Goal: Information Seeking & Learning: Learn about a topic

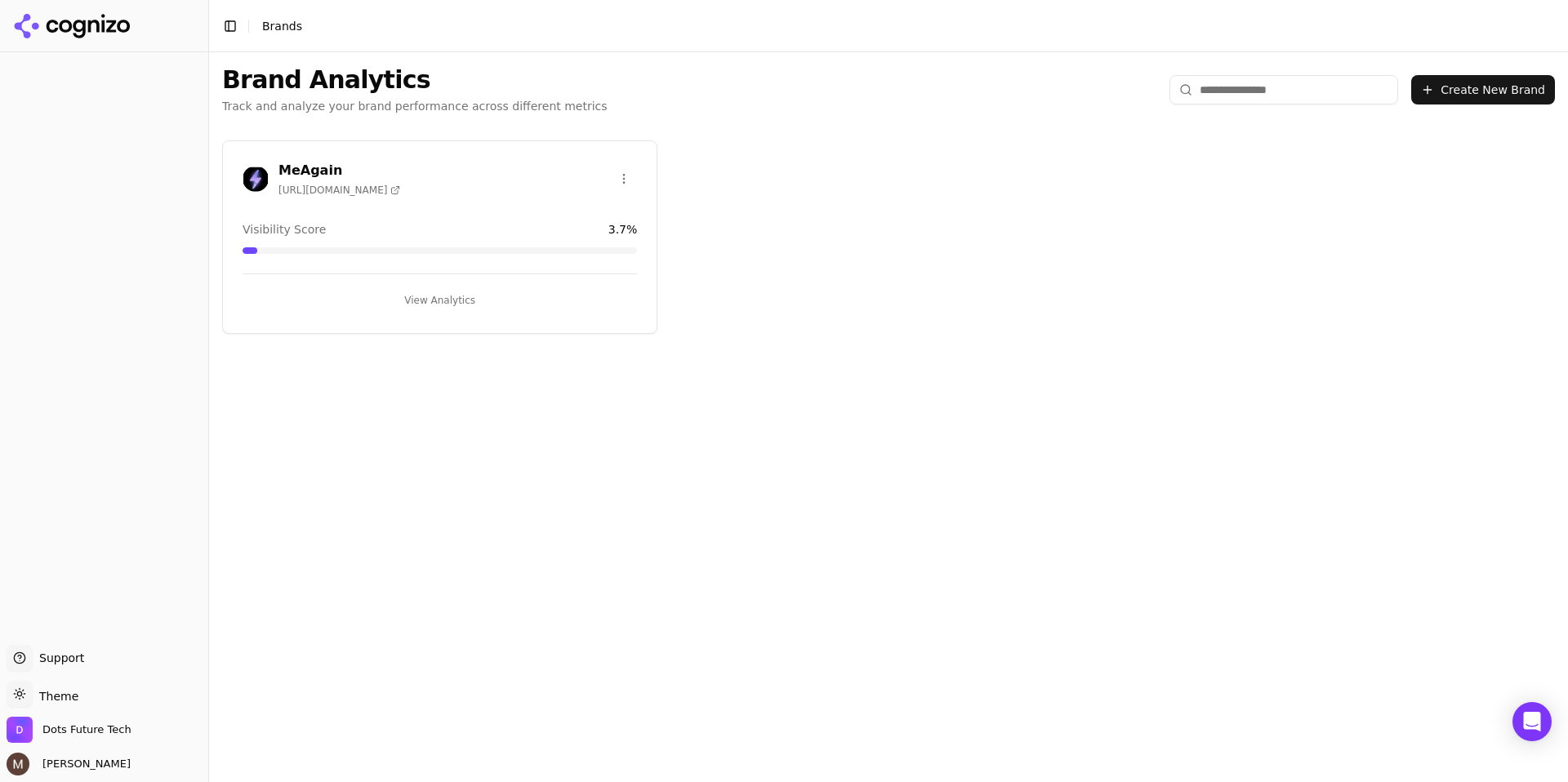
click at [448, 293] on button "View Analytics" at bounding box center [439, 301] width 395 height 27
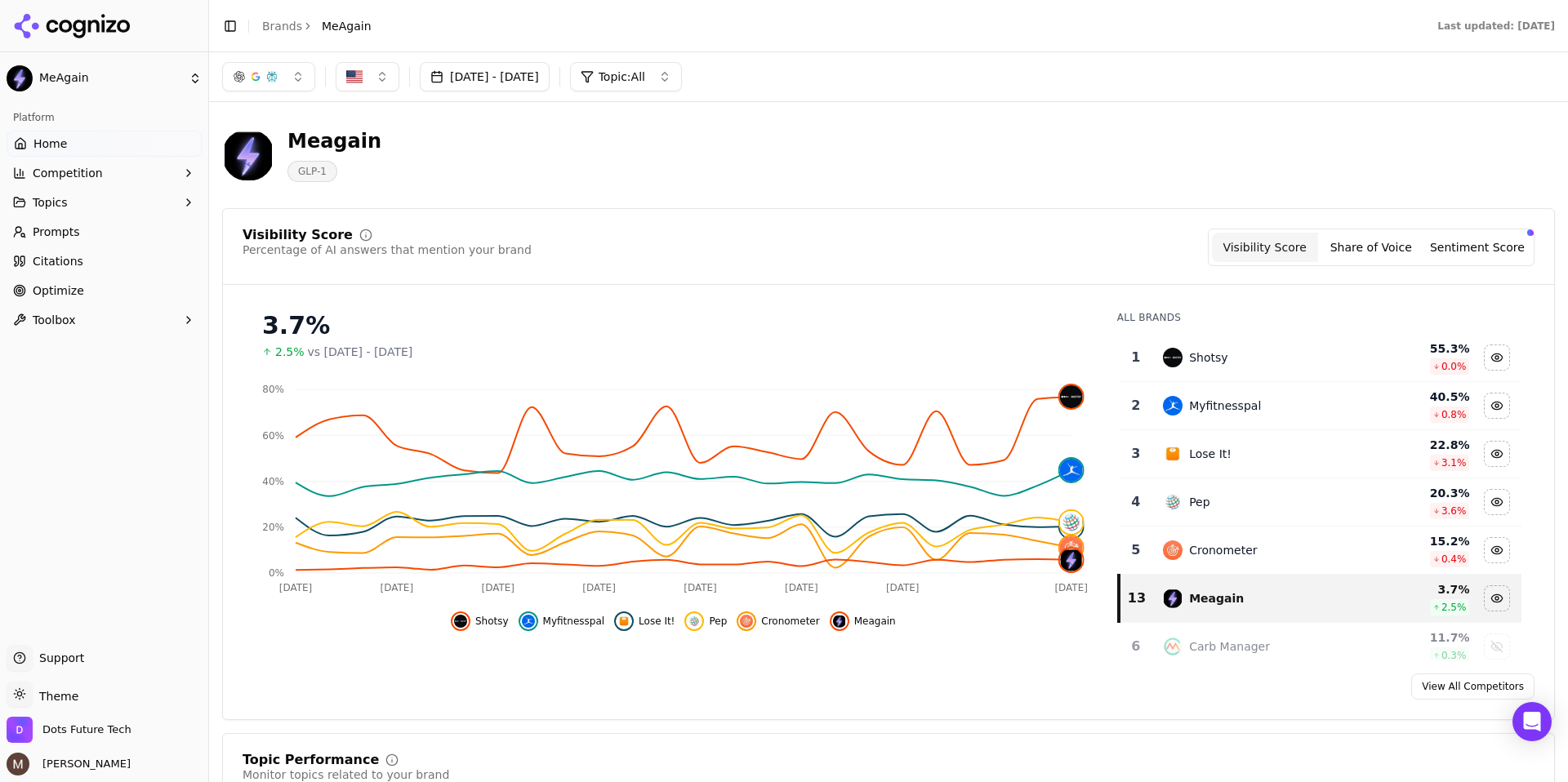
click at [1506, 255] on button "Sentiment Score" at bounding box center [1478, 247] width 106 height 29
